Goal: Transaction & Acquisition: Purchase product/service

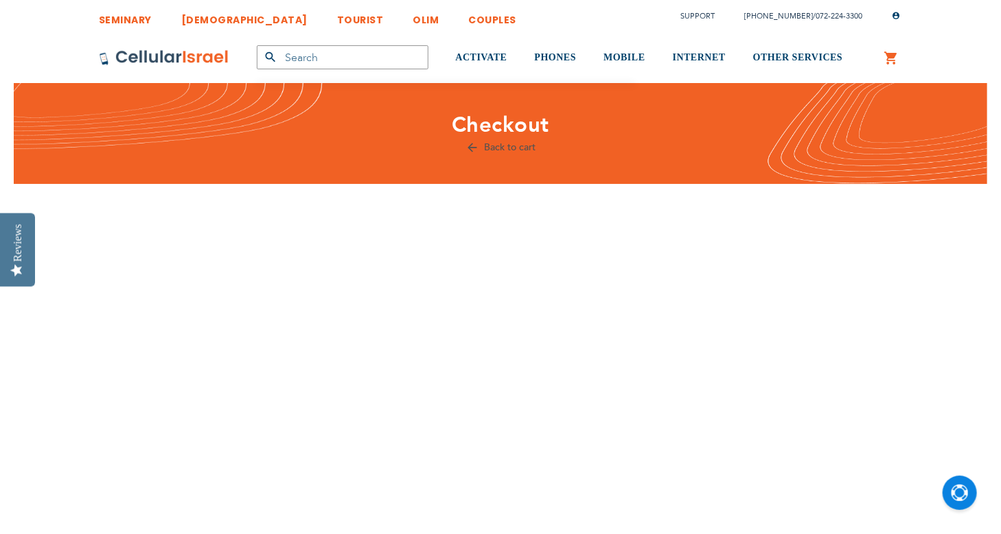
scroll to position [571, 0]
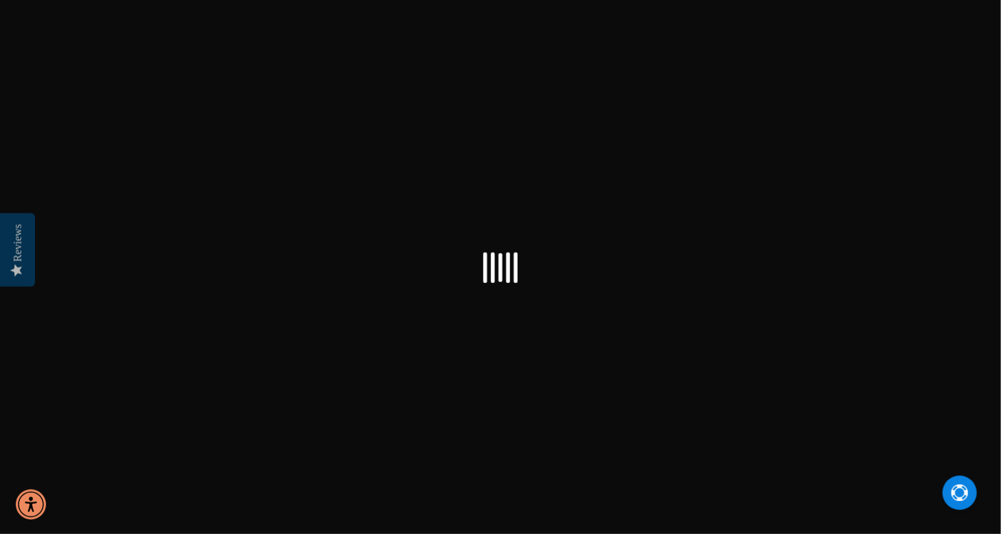
checkbox input "false"
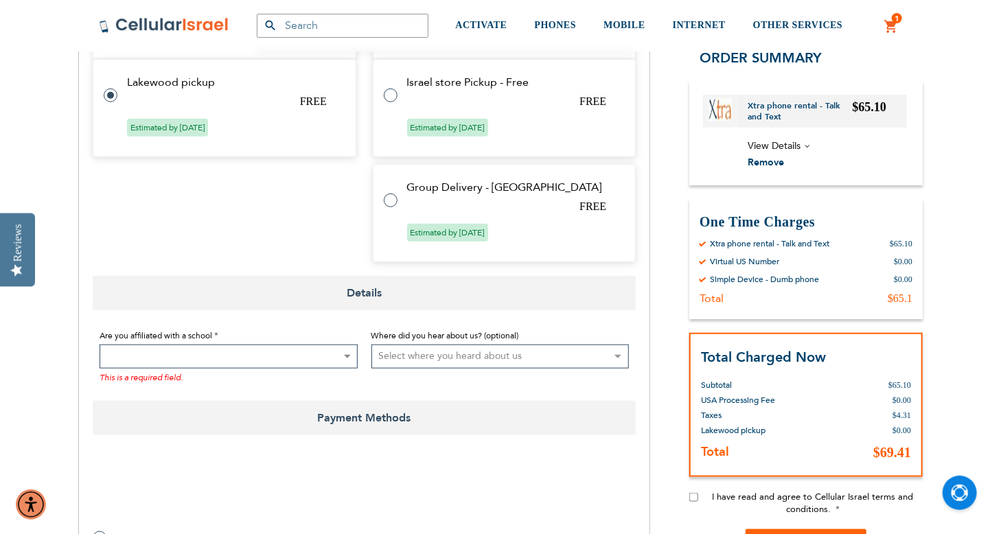
scroll to position [536, 0]
click at [346, 356] on b at bounding box center [347, 356] width 7 height 3
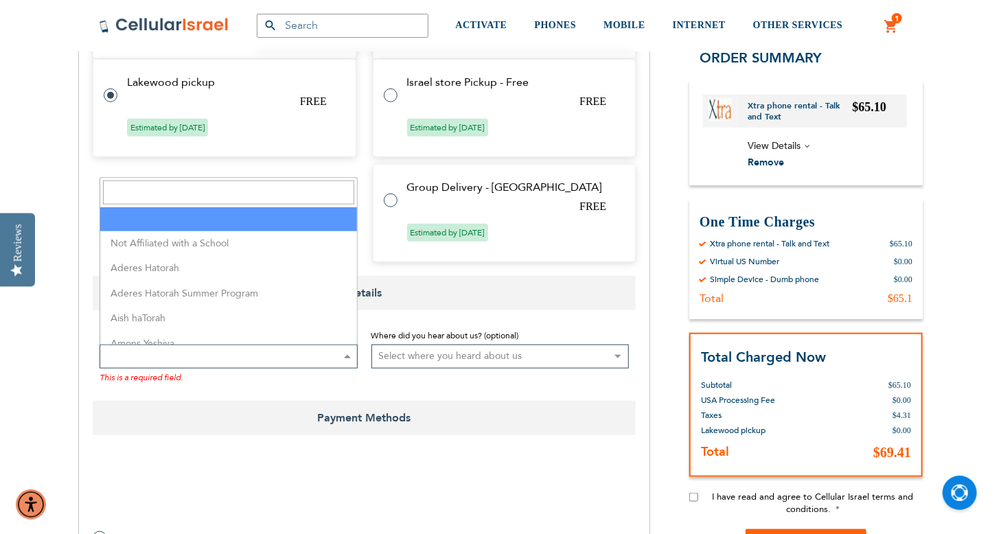
select select "199"
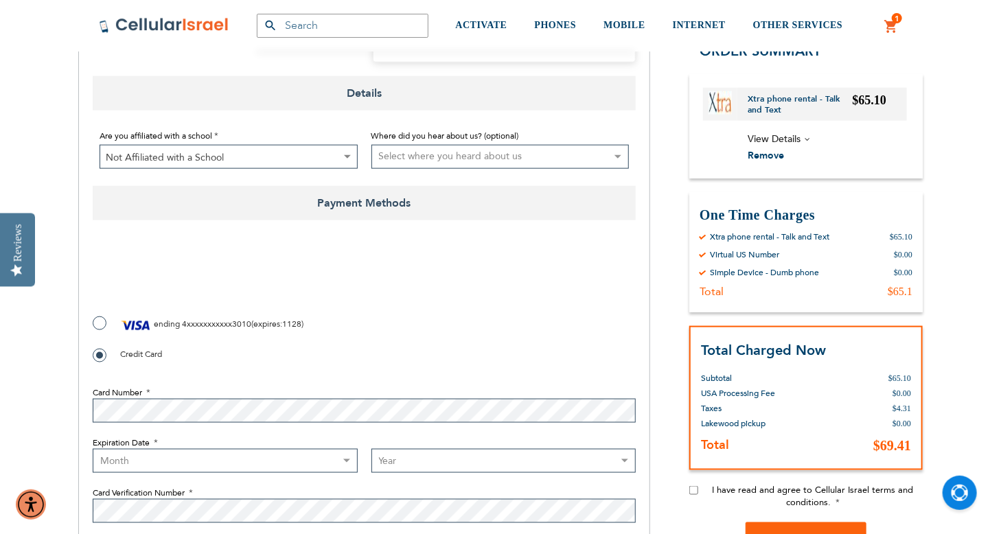
scroll to position [736, 0]
click at [617, 154] on select "Select where you heard about us Existing Customer Friend Other School/Group BP …" at bounding box center [501, 156] width 258 height 24
select select "2"
click at [372, 144] on select "Select where you heard about us Existing Customer Friend Other School/Group BP …" at bounding box center [501, 156] width 258 height 24
checkbox input "true"
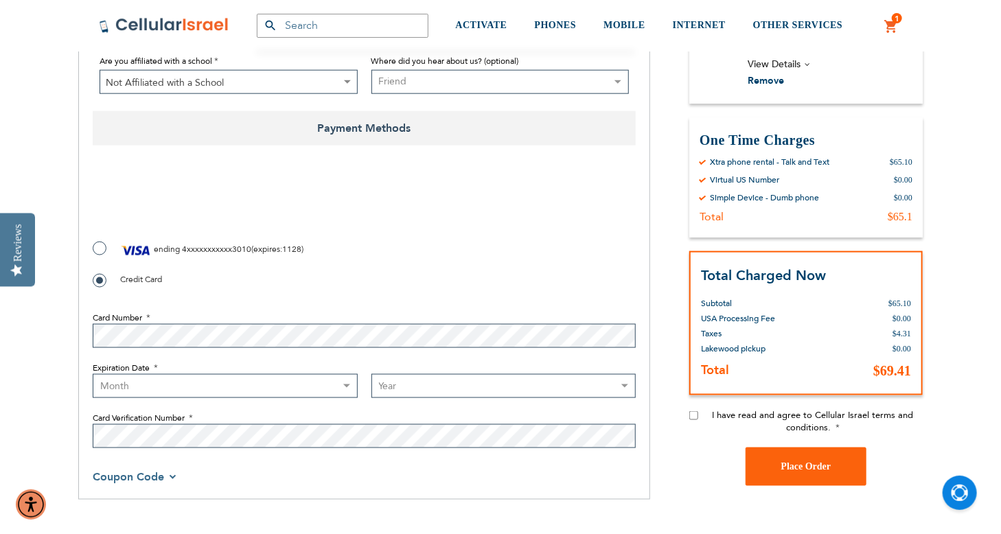
scroll to position [883, 0]
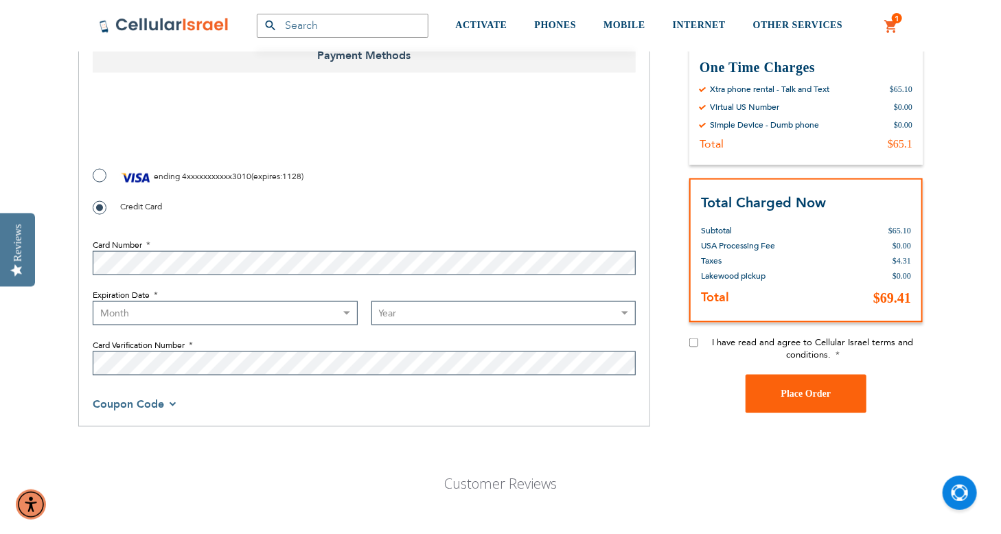
click at [358, 277] on fieldset "Card Number Expiration Date Month [DATE] - [DATE] - [DATE] - [DATE] - [DATE] - …" at bounding box center [364, 303] width 543 height 157
select select "10"
select select "2029"
click at [779, 391] on button "Place Order" at bounding box center [806, 394] width 121 height 38
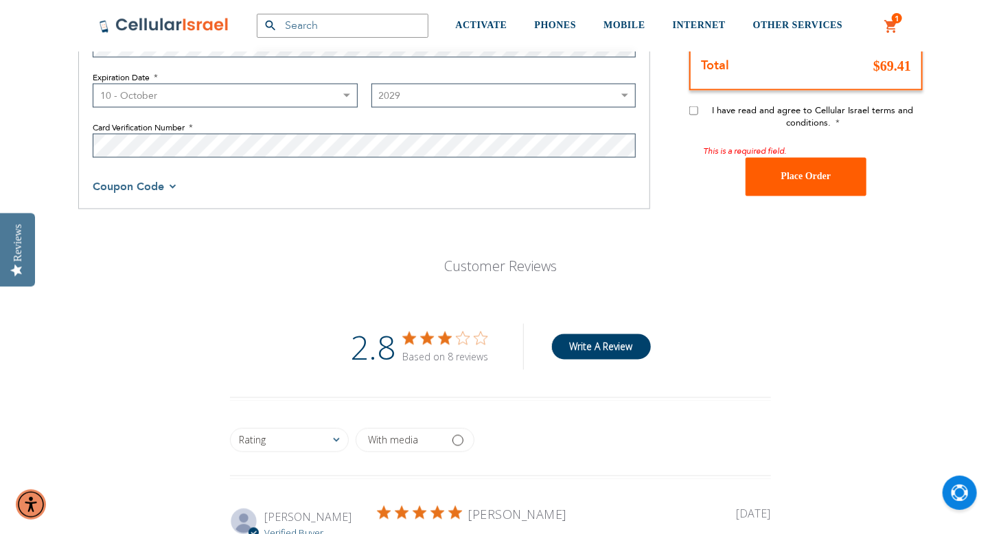
scroll to position [1118, 0]
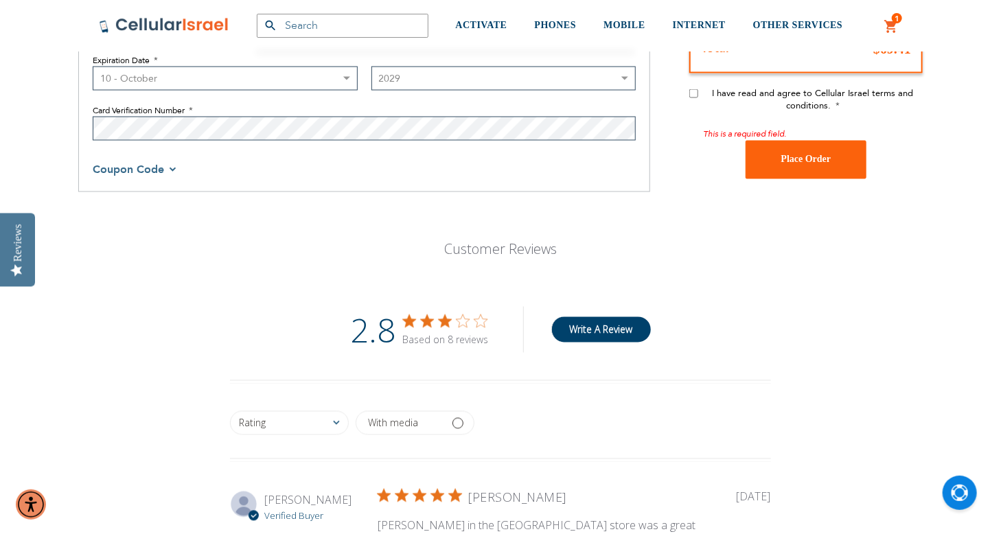
click at [694, 91] on input "I have read and agree to Cellular Israel terms and conditions." at bounding box center [693, 93] width 9 height 9
checkbox input "true"
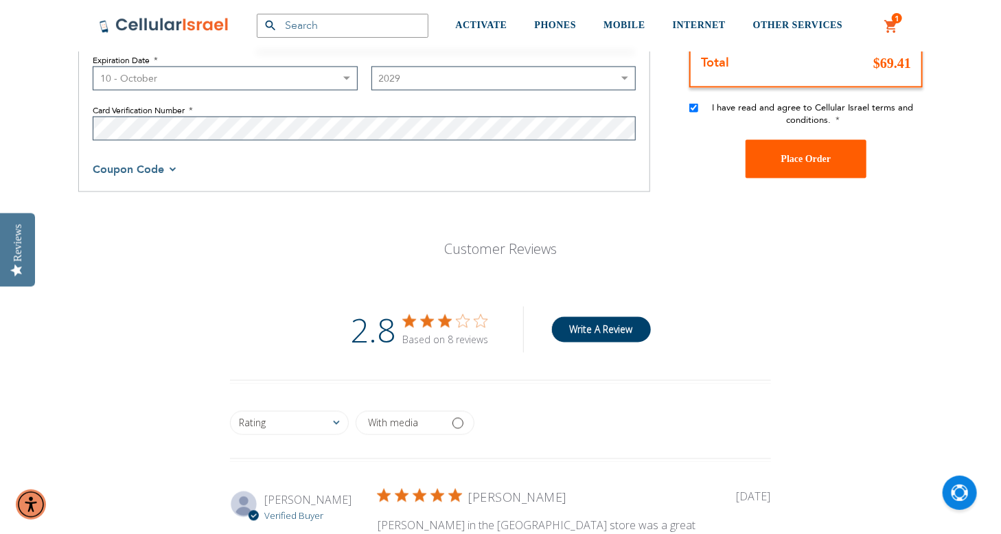
click at [774, 162] on button "Place Order" at bounding box center [806, 159] width 121 height 38
